Goal: Task Accomplishment & Management: Use online tool/utility

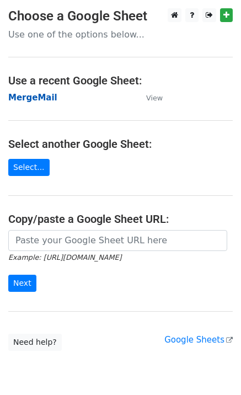
click at [34, 101] on strong "MergeMail" at bounding box center [32, 98] width 49 height 10
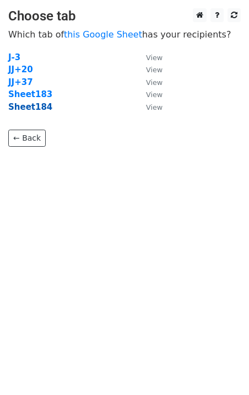
click at [33, 110] on strong "Sheet184" at bounding box center [30, 107] width 44 height 10
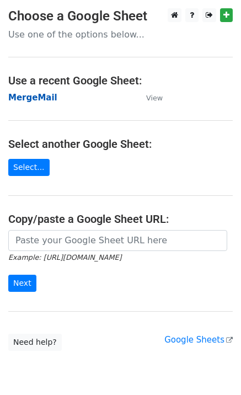
click at [38, 100] on strong "MergeMail" at bounding box center [32, 98] width 49 height 10
click at [39, 97] on strong "MergeMail" at bounding box center [32, 98] width 49 height 10
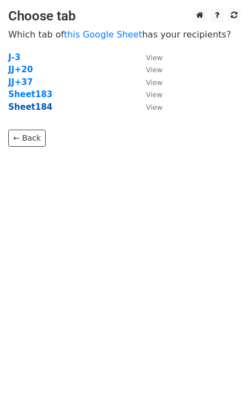
click at [34, 110] on strong "Sheet184" at bounding box center [30, 107] width 44 height 10
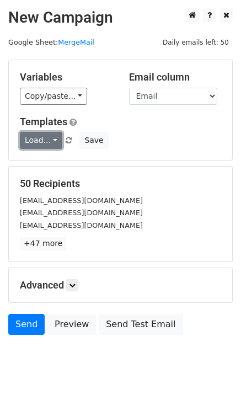
click at [46, 140] on link "Load..." at bounding box center [41, 140] width 42 height 17
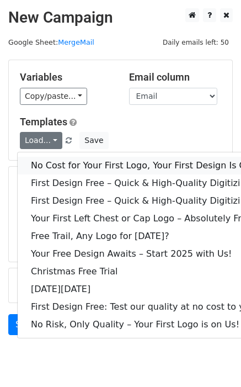
click at [71, 165] on link "No Cost for Your First Logo, Your First Design Is On Us!" at bounding box center [150, 166] width 265 height 18
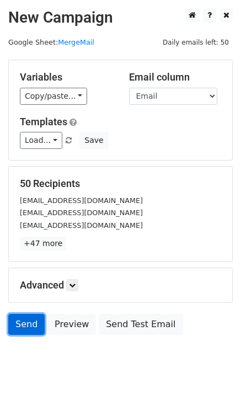
click at [24, 324] on link "Send" at bounding box center [26, 324] width 36 height 21
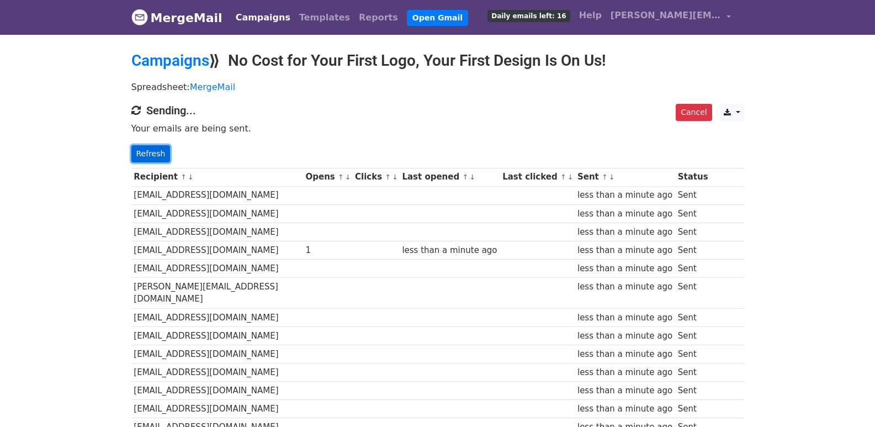
click at [135, 148] on link "Refresh" at bounding box center [150, 153] width 39 height 17
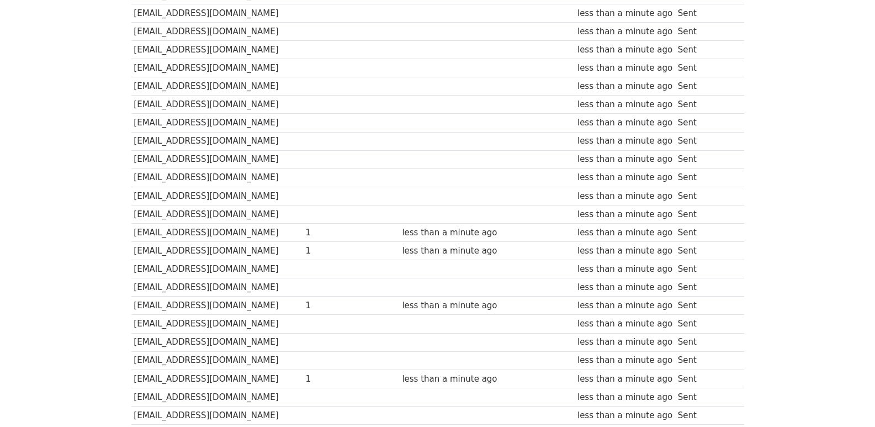
scroll to position [775, 0]
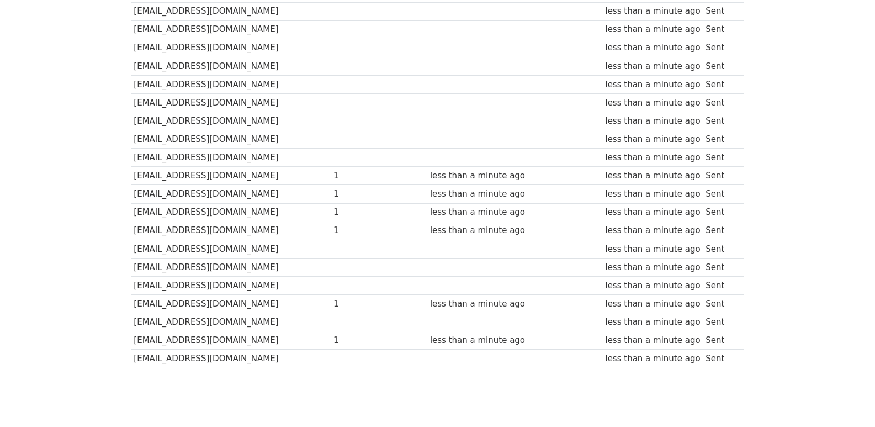
scroll to position [768, 0]
